Goal: Task Accomplishment & Management: Manage account settings

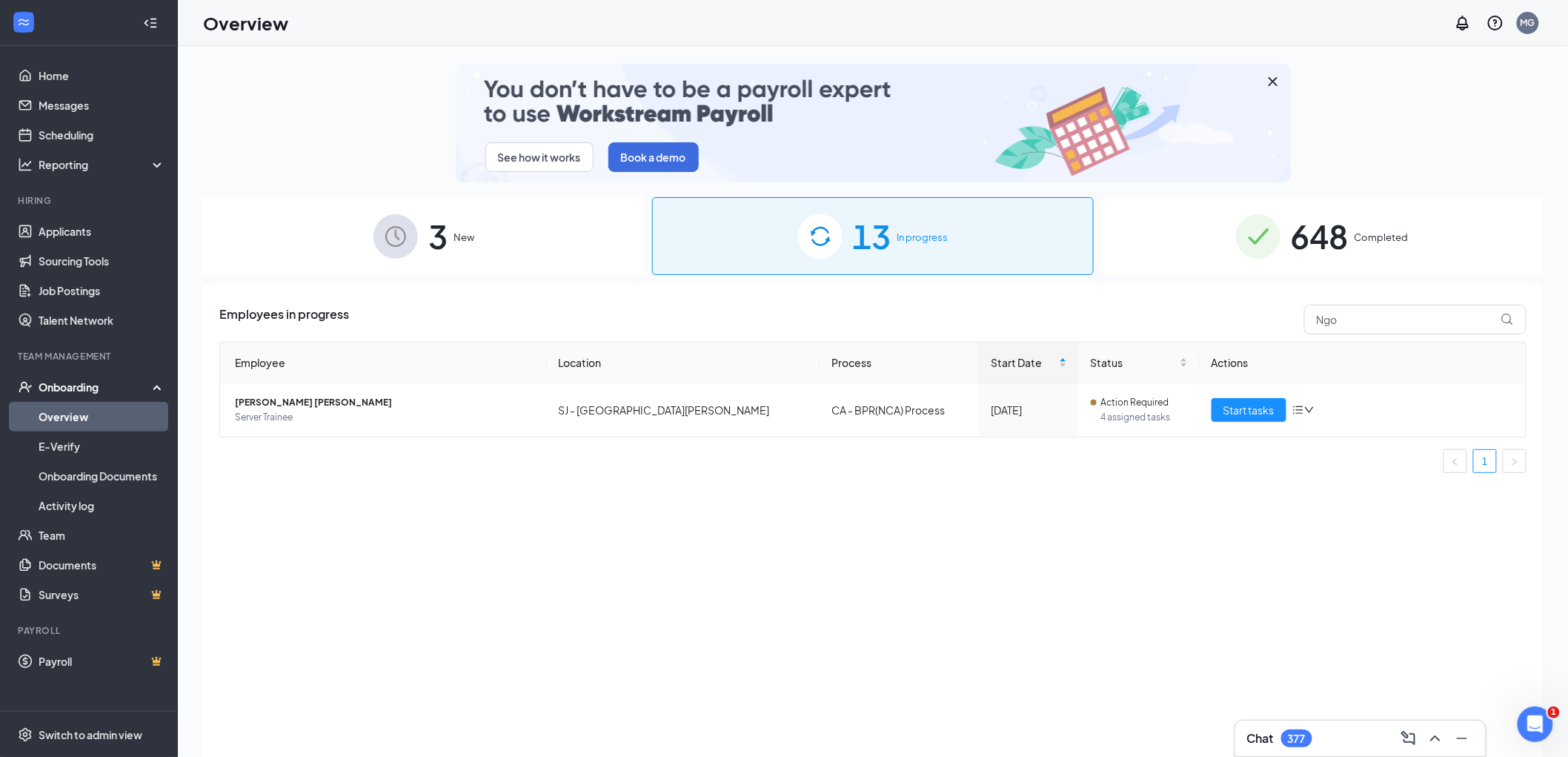
click at [849, 236] on div "13 In progress" at bounding box center [873, 236] width 441 height 77
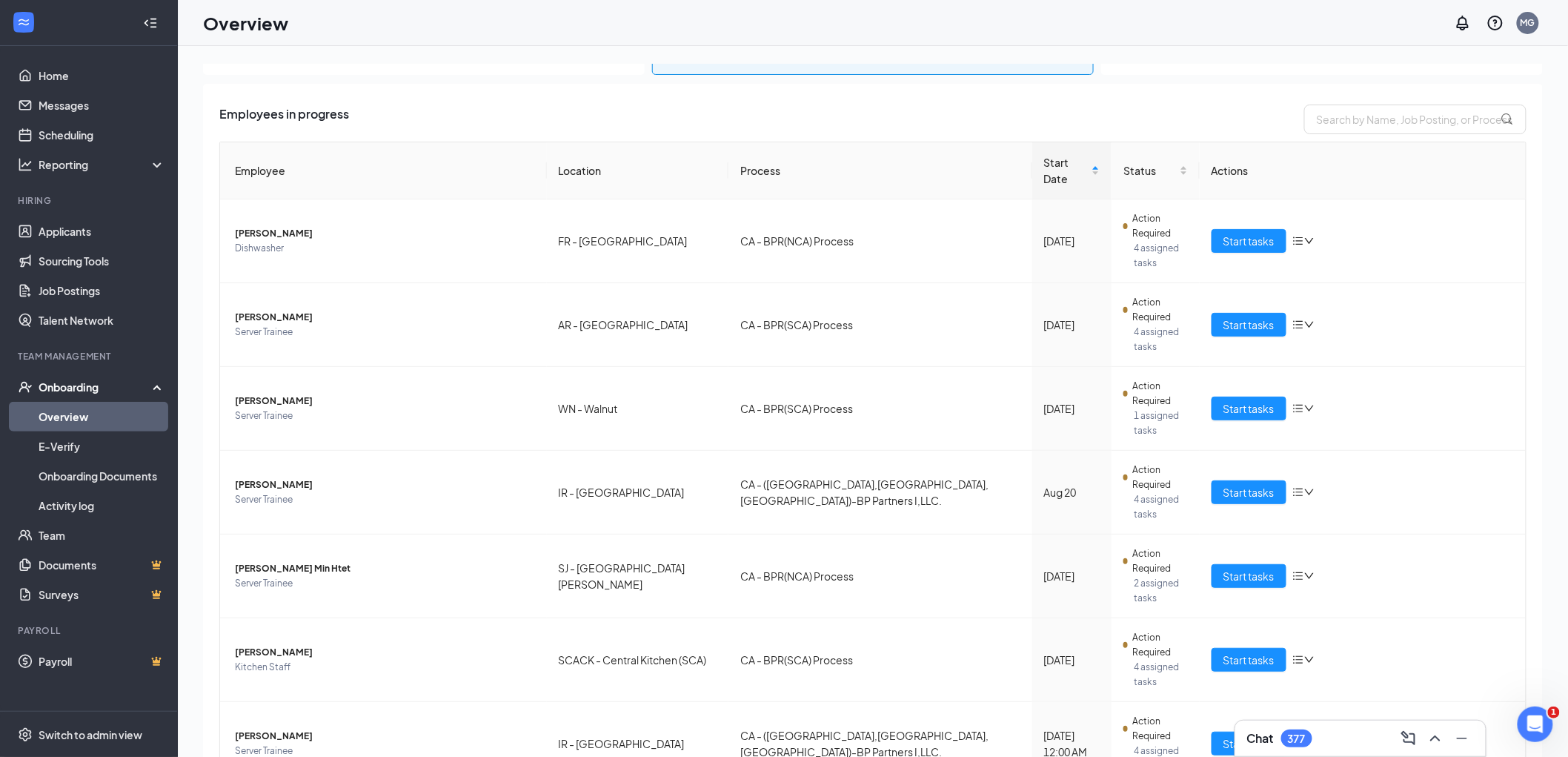
scroll to position [218, 0]
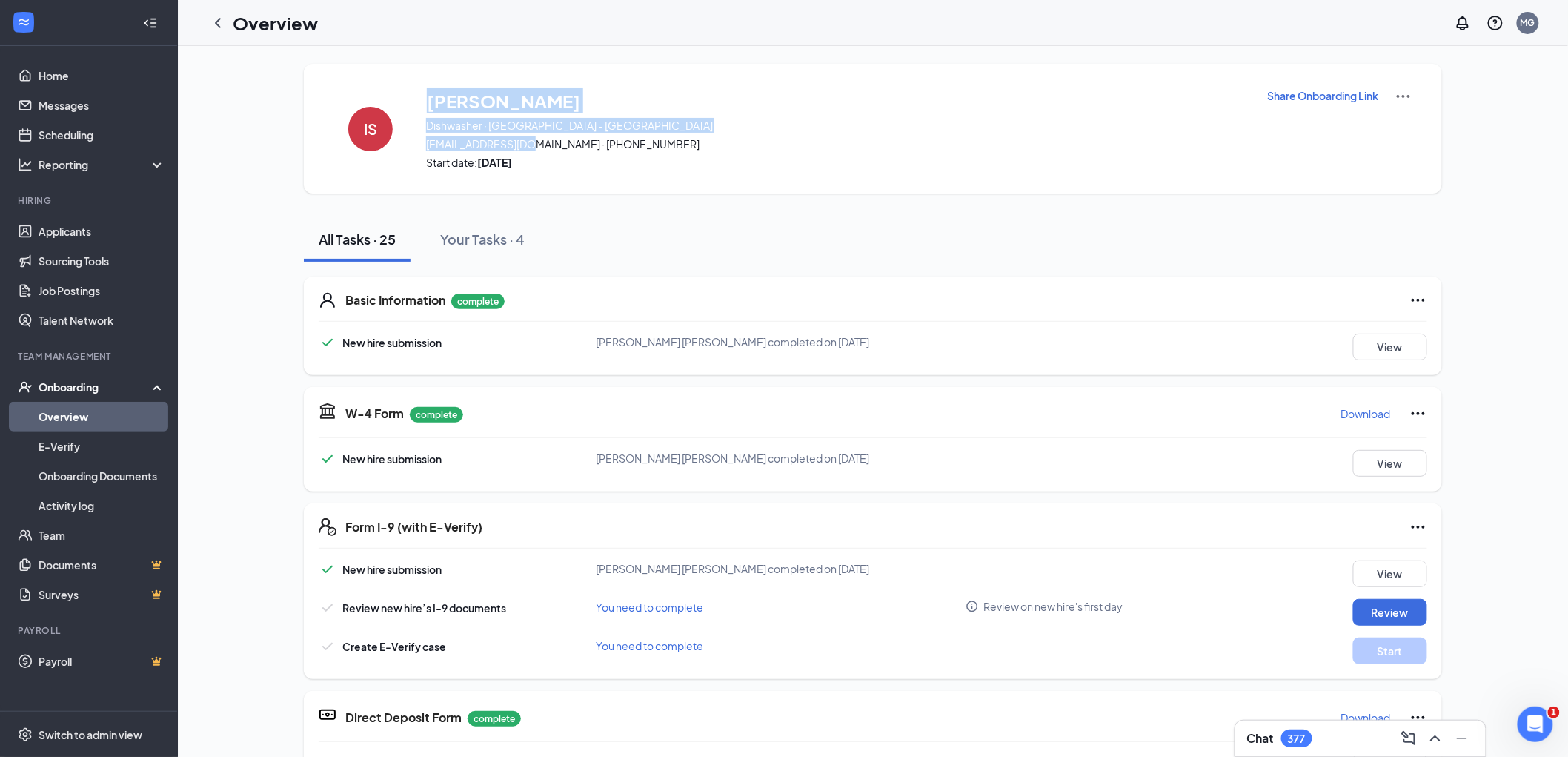
drag, startPoint x: 509, startPoint y: 148, endPoint x: 542, endPoint y: 147, distance: 33.0
click at [542, 147] on div "IS [PERSON_NAME] Dishwasher · PA - [GEOGRAPHIC_DATA] [EMAIL_ADDRESS][DOMAIN_NAM…" at bounding box center [873, 128] width 1138 height 129
click at [768, 171] on div "IS [PERSON_NAME] Dishwasher · PA - [GEOGRAPHIC_DATA] [EMAIL_ADDRESS][DOMAIN_NAM…" at bounding box center [873, 128] width 1138 height 129
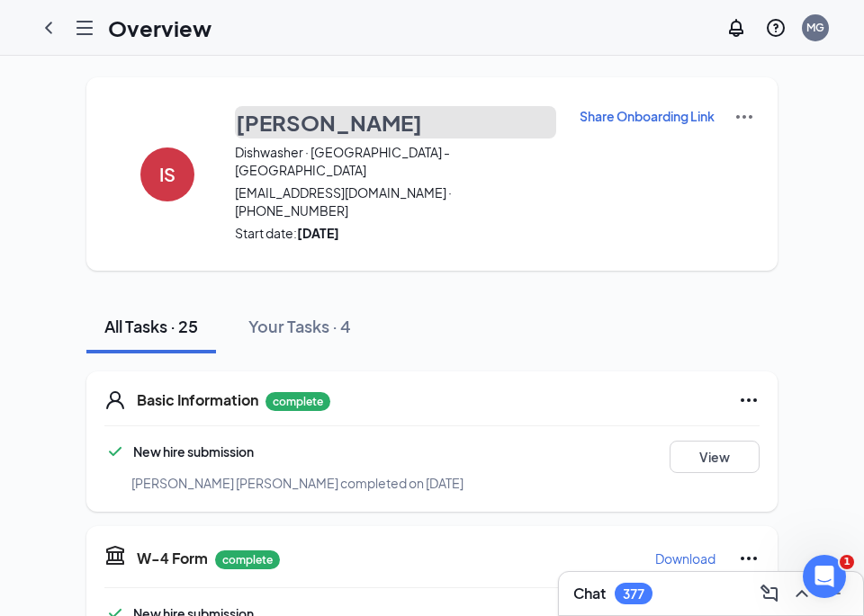
drag, startPoint x: 428, startPoint y: 131, endPoint x: 217, endPoint y: 112, distance: 212.4
click at [217, 112] on div "IS [PERSON_NAME] Dishwasher · PA - [GEOGRAPHIC_DATA] [EMAIL_ADDRESS][DOMAIN_NAM…" at bounding box center [431, 173] width 691 height 193
drag, startPoint x: 220, startPoint y: 112, endPoint x: 393, endPoint y: 117, distance: 172.8
click at [393, 117] on div "IS [PERSON_NAME] Dishwasher · PA - [GEOGRAPHIC_DATA] [EMAIL_ADDRESS][DOMAIN_NAM…" at bounding box center [431, 173] width 691 height 193
copy div "[PERSON_NAME]"
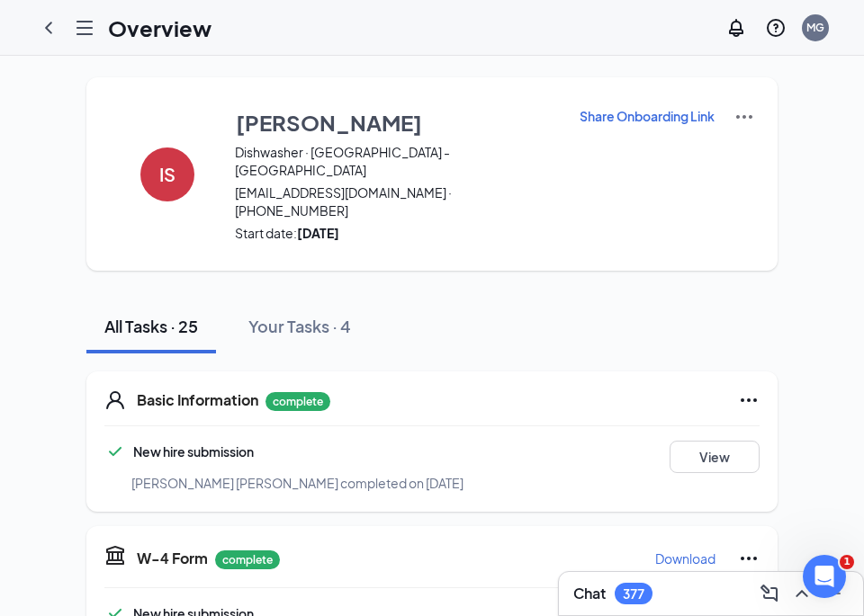
click at [436, 372] on div "Basic Information complete New hire submission [PERSON_NAME] [PERSON_NAME] comp…" at bounding box center [431, 442] width 691 height 140
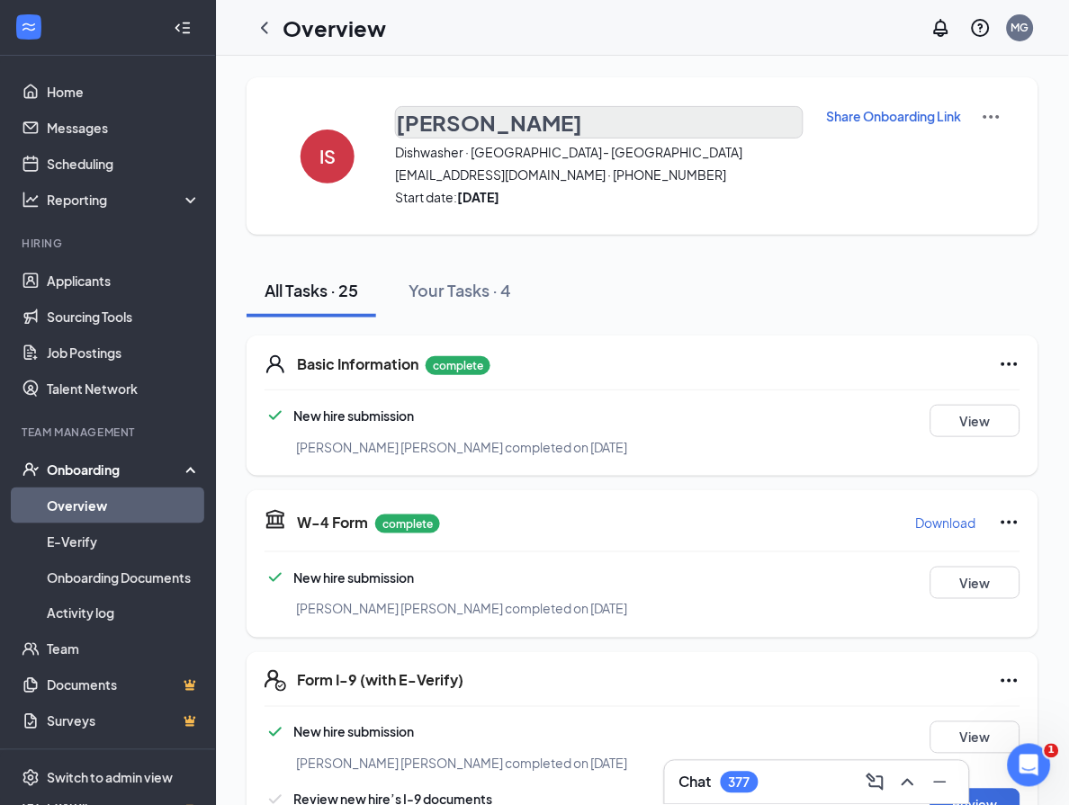
drag, startPoint x: 390, startPoint y: 112, endPoint x: 569, endPoint y: 124, distance: 179.4
click at [569, 124] on div "IS [PERSON_NAME] Dishwasher · PA - [GEOGRAPHIC_DATA] [EMAIL_ADDRESS][DOMAIN_NAM…" at bounding box center [643, 155] width 792 height 157
copy h3 "[PERSON_NAME]"
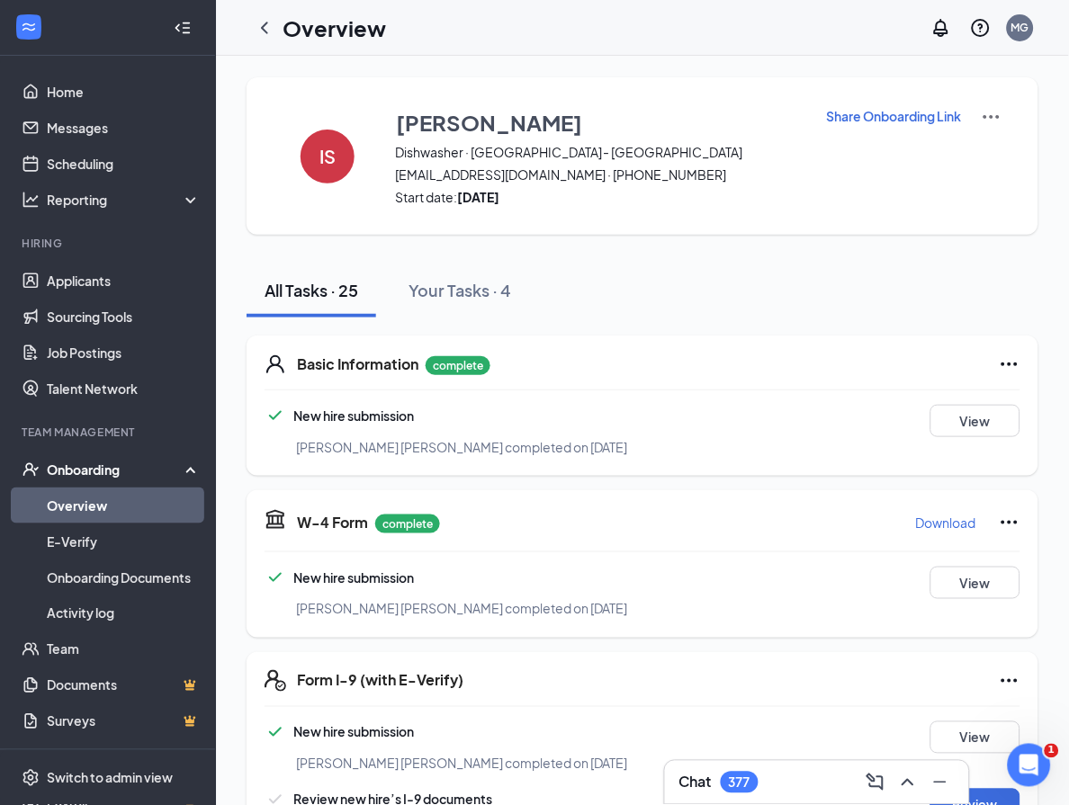
click at [370, 282] on button "All Tasks · 25" at bounding box center [312, 291] width 130 height 54
drag, startPoint x: 411, startPoint y: 184, endPoint x: 576, endPoint y: 182, distance: 164.7
click at [576, 182] on div "IS [PERSON_NAME] Dishwasher · PA - [GEOGRAPHIC_DATA] [EMAIL_ADDRESS][DOMAIN_NAM…" at bounding box center [643, 155] width 792 height 157
copy span "[EMAIL_ADDRESS][DOMAIN_NAME]"
